Goal: Information Seeking & Learning: Understand process/instructions

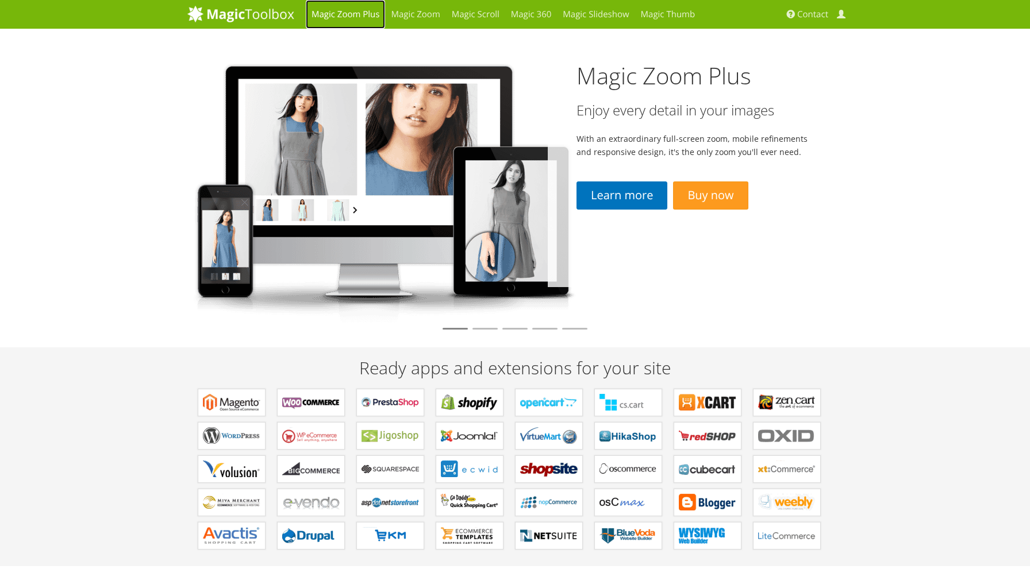
click at [350, 10] on link "Magic Zoom Plus" at bounding box center [345, 14] width 79 height 29
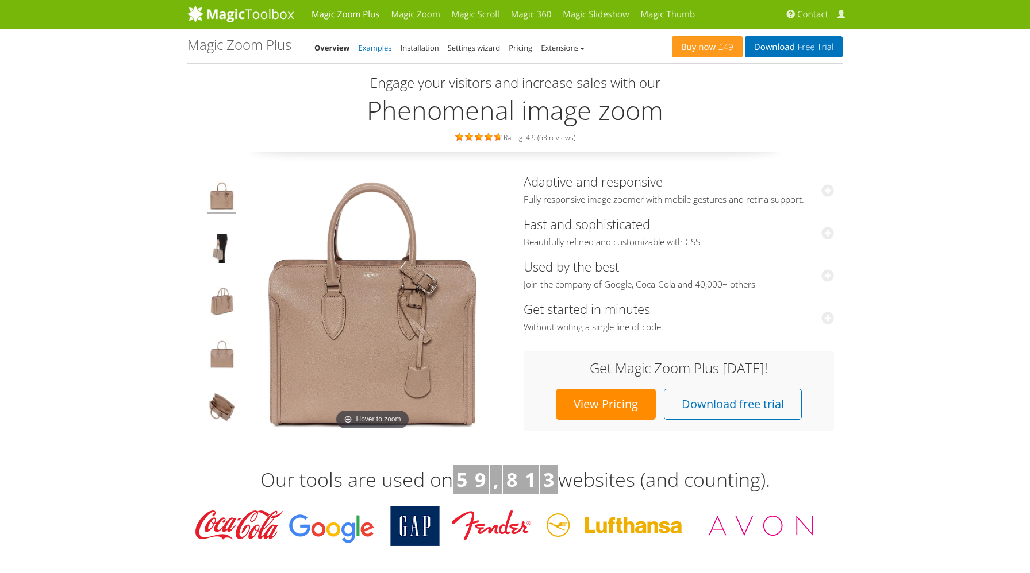
click at [383, 45] on link "Examples" at bounding box center [375, 48] width 33 height 10
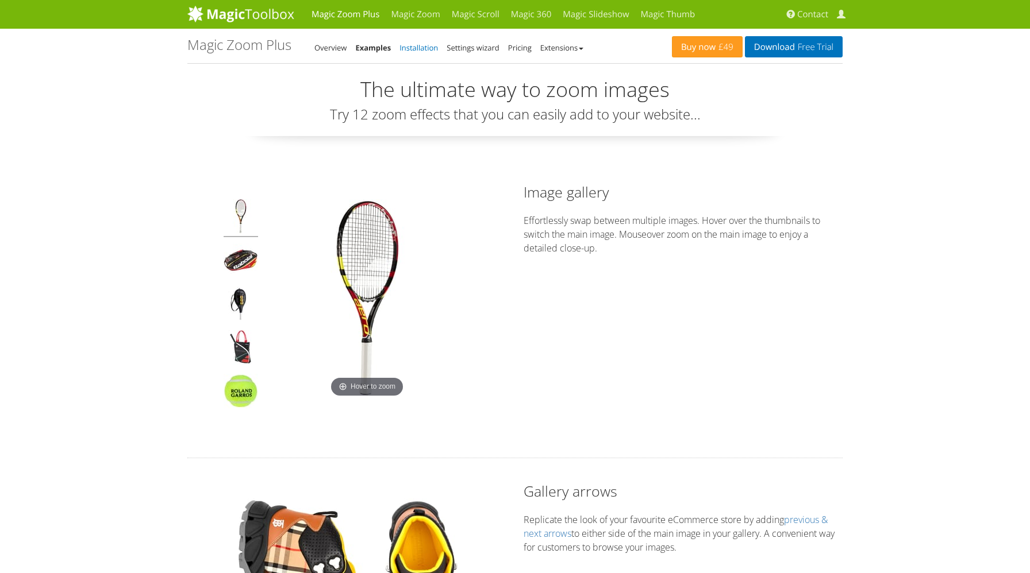
click at [413, 48] on link "Installation" at bounding box center [418, 48] width 38 height 10
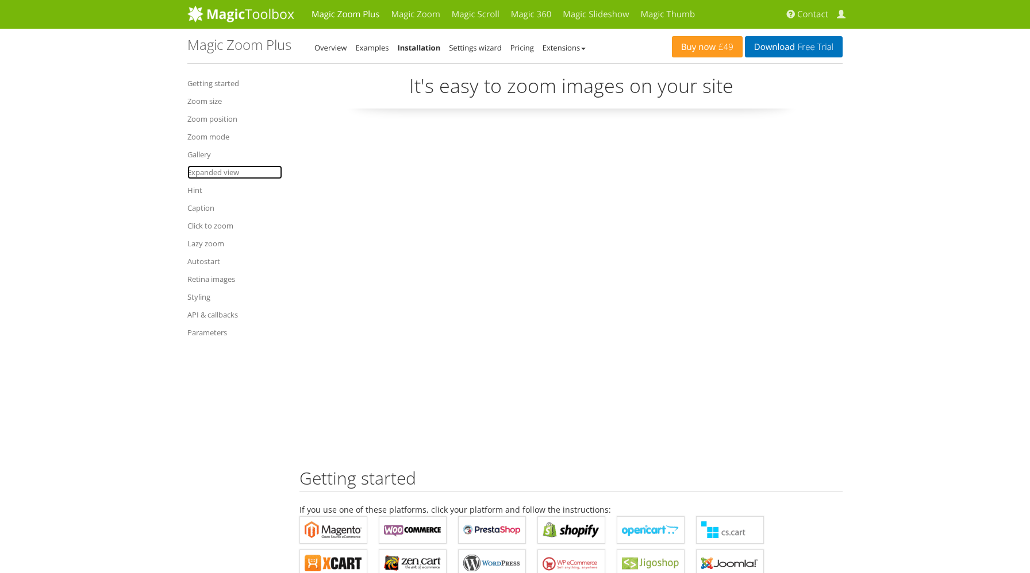
click at [222, 173] on link "Expanded view" at bounding box center [234, 172] width 95 height 14
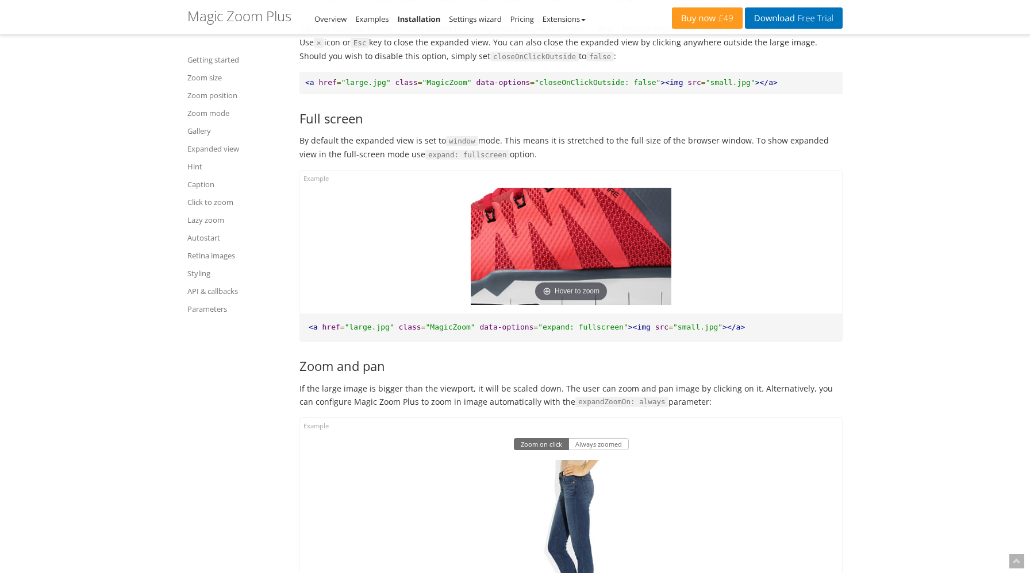
scroll to position [6656, 0]
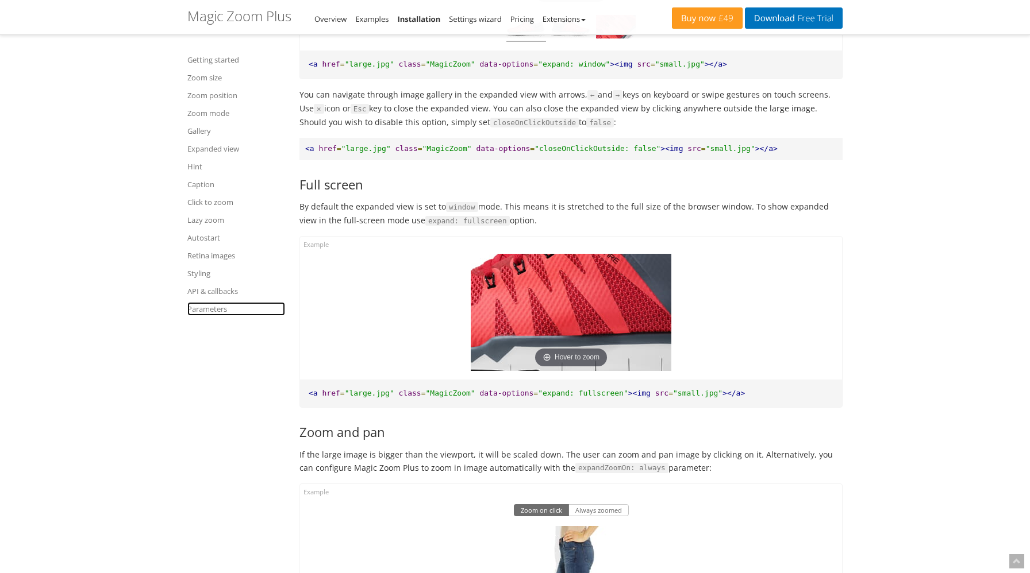
click at [213, 303] on link "Parameters" at bounding box center [236, 309] width 98 height 14
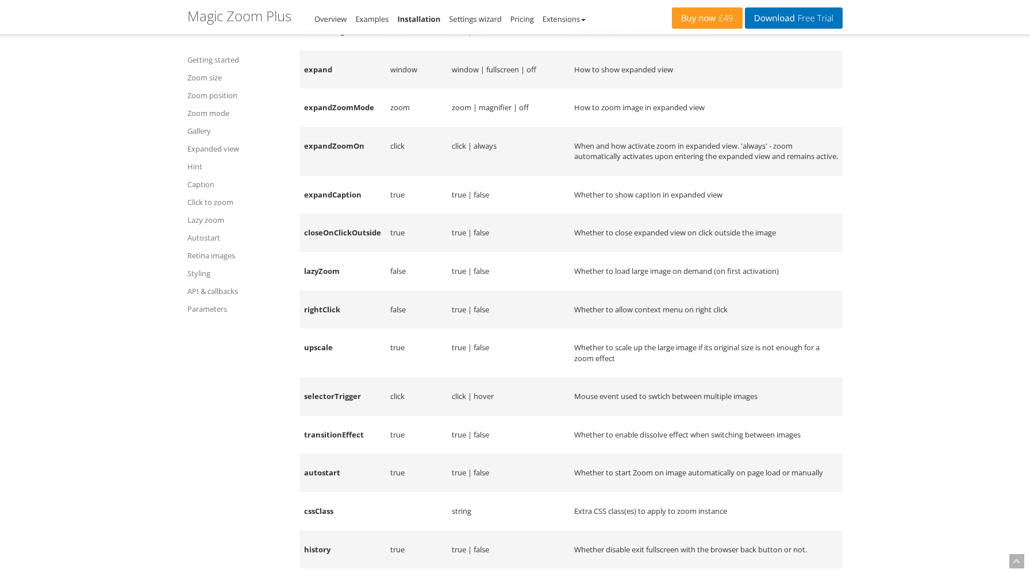
scroll to position [13854, 0]
click at [336, 173] on td "expandZoomOn" at bounding box center [342, 154] width 86 height 49
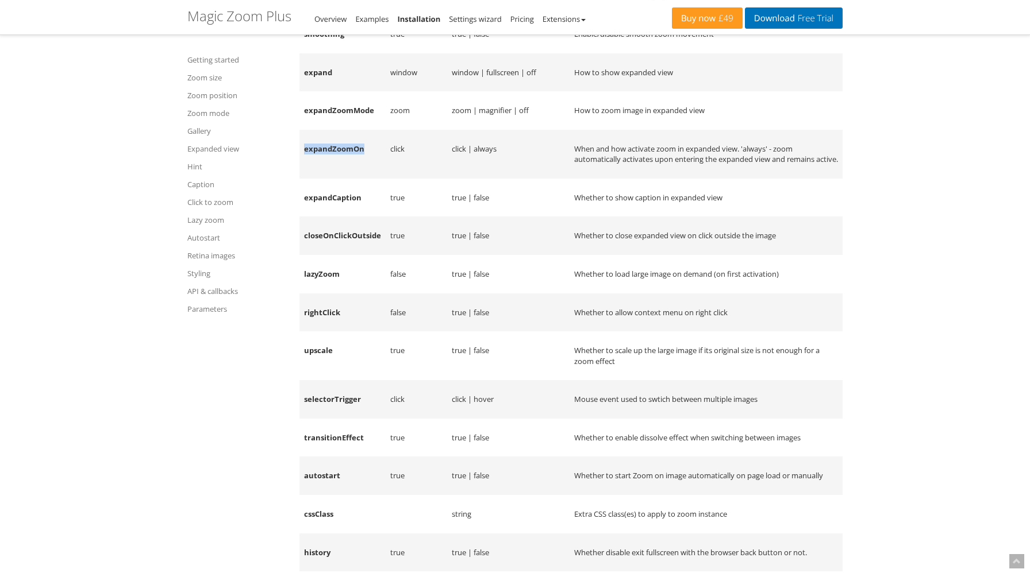
click at [336, 173] on td "expandZoomOn" at bounding box center [342, 154] width 86 height 49
copy td "expandZoomOn"
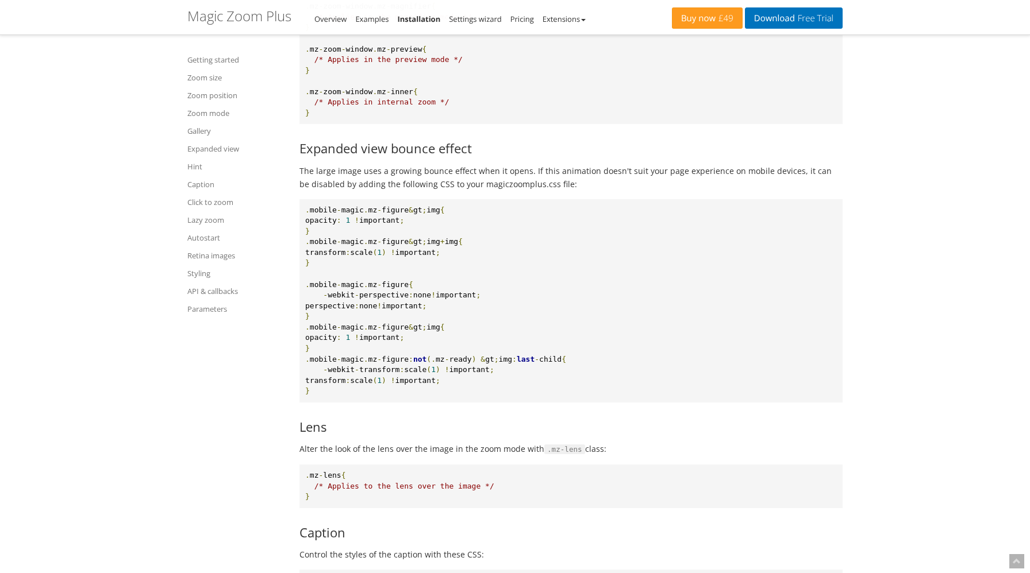
scroll to position [11131, 0]
